Goal: Task Accomplishment & Management: Complete application form

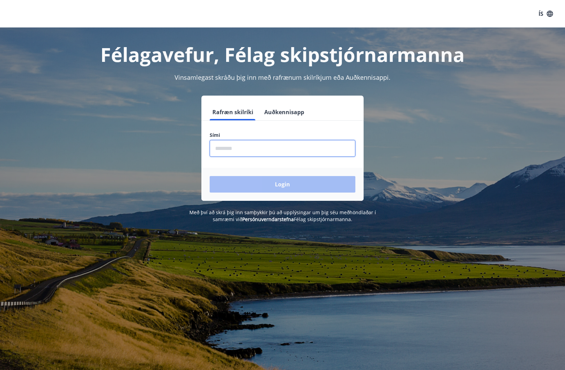
click at [243, 143] on input "phone" at bounding box center [282, 148] width 146 height 17
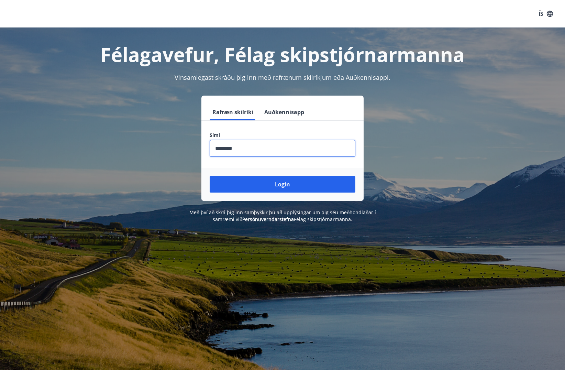
type input "********"
click at [209, 176] on button "Login" at bounding box center [282, 184] width 146 height 16
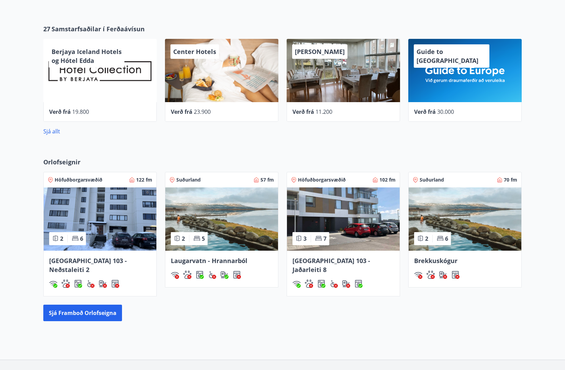
scroll to position [345, 0]
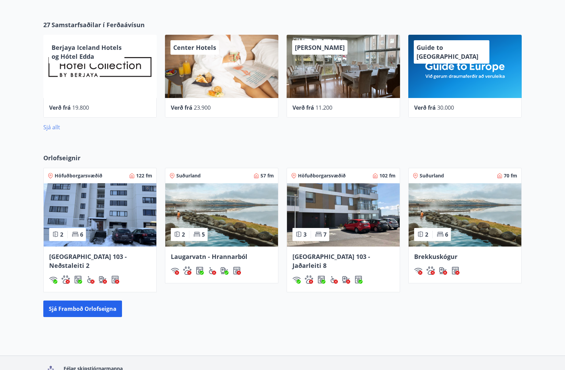
click at [54, 126] on link "Sjá allt" at bounding box center [51, 127] width 17 height 8
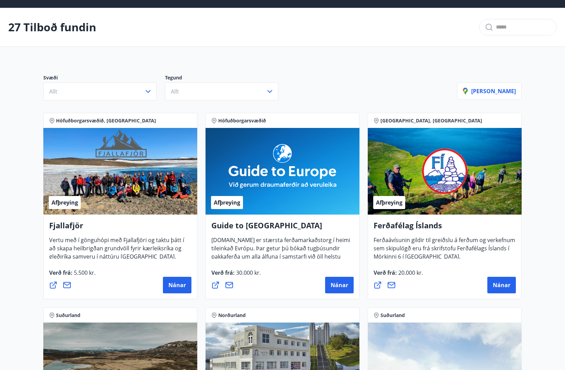
scroll to position [11, 0]
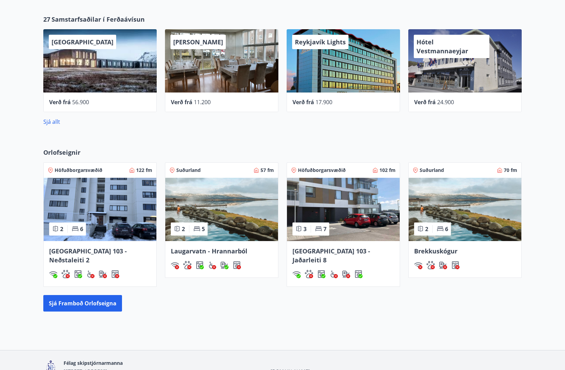
scroll to position [379, 0]
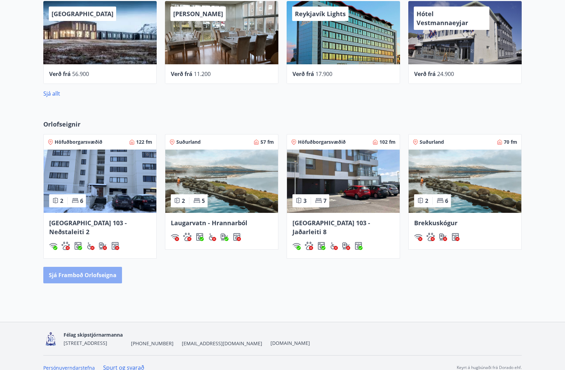
click at [88, 268] on button "Sjá framboð orlofseigna" at bounding box center [82, 274] width 79 height 16
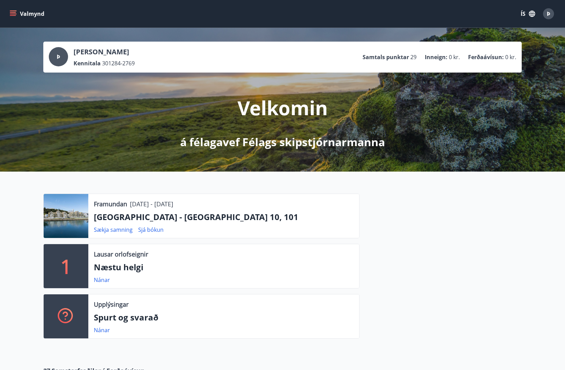
click at [15, 16] on icon "menu" at bounding box center [13, 13] width 7 height 7
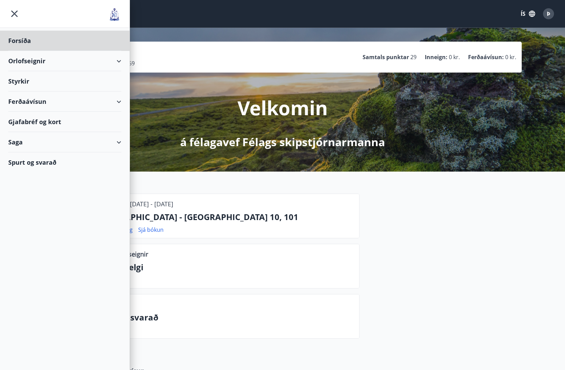
click at [20, 77] on div "Styrkir" at bounding box center [64, 81] width 113 height 20
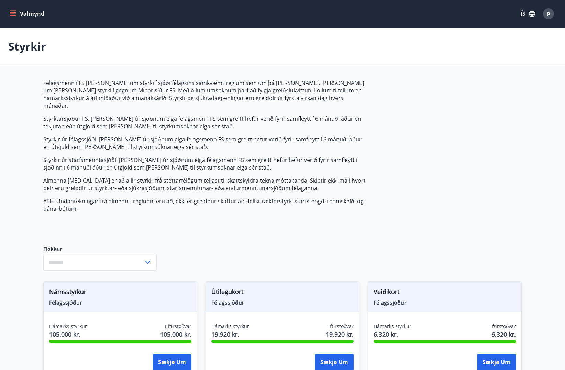
type input "***"
